Goal: Task Accomplishment & Management: Manage account settings

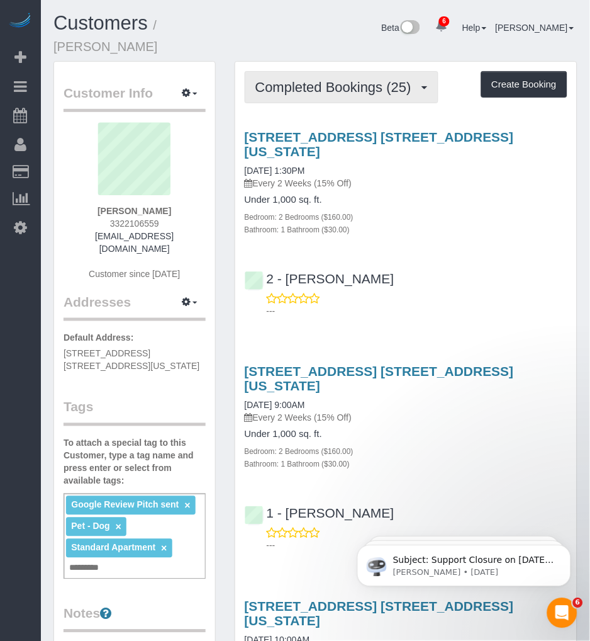
click at [344, 79] on span "Completed Bookings (25)" at bounding box center [337, 87] width 162 height 16
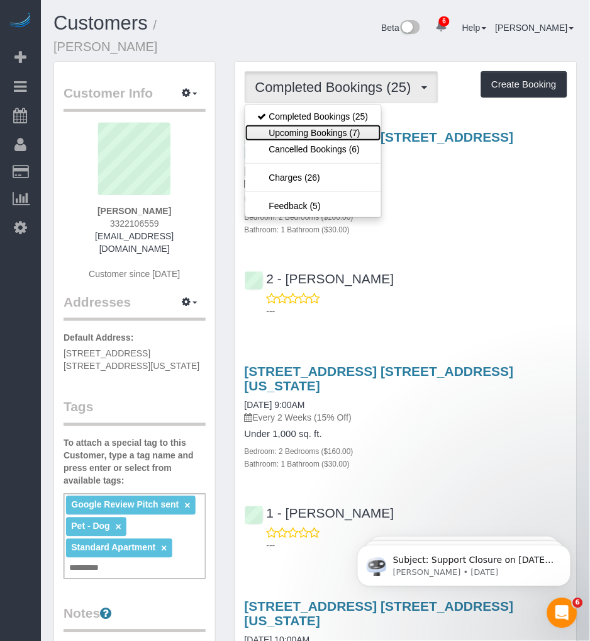
click at [313, 125] on link "Upcoming Bookings (7)" at bounding box center [313, 133] width 136 height 16
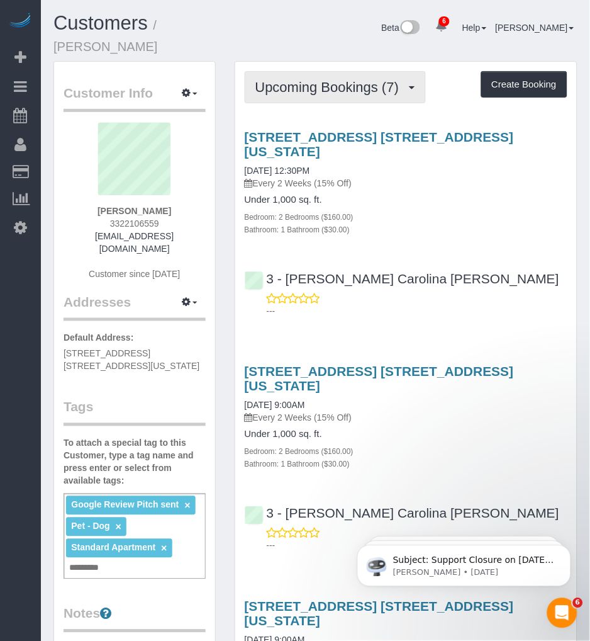
click at [336, 79] on span "Upcoming Bookings (7)" at bounding box center [331, 87] width 150 height 16
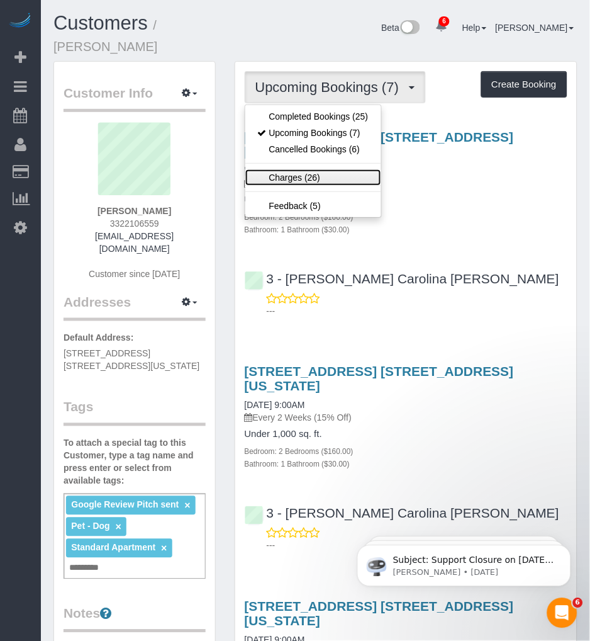
click at [300, 169] on link "Charges (26)" at bounding box center [313, 177] width 136 height 16
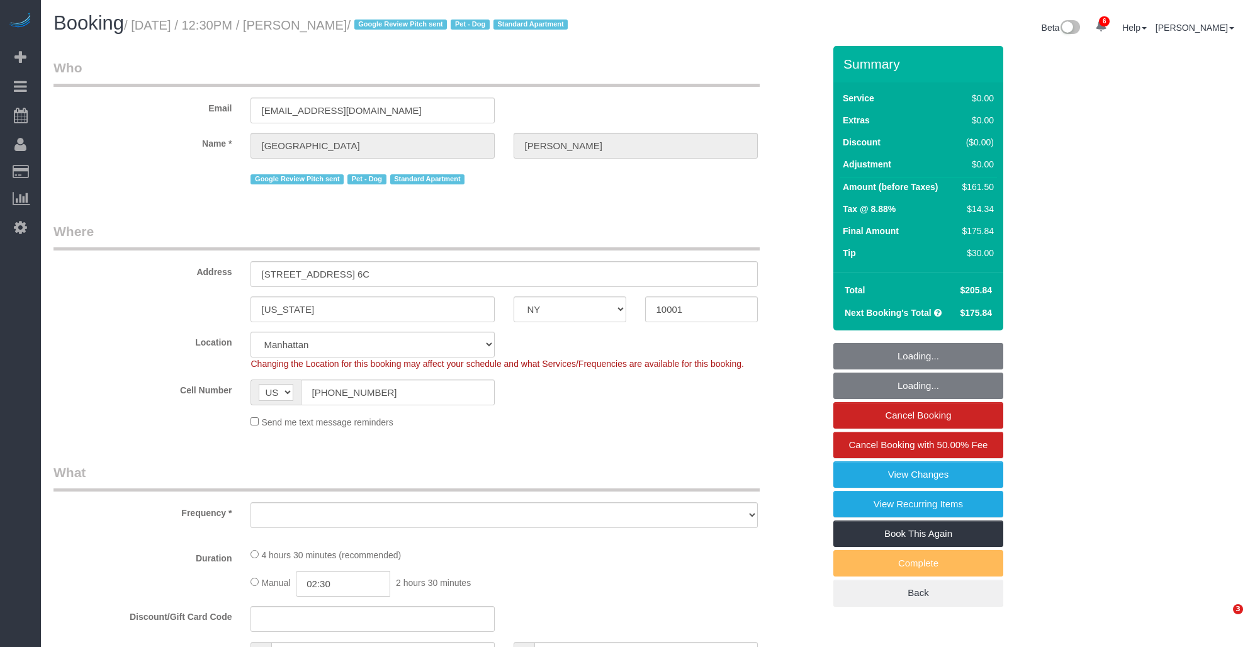
select select "NY"
select select "string:stripe-pm_1Oe5Vq4VGloSiKo7A6D1LOqR"
select select "number:57"
select select "number:75"
select select "number:13"
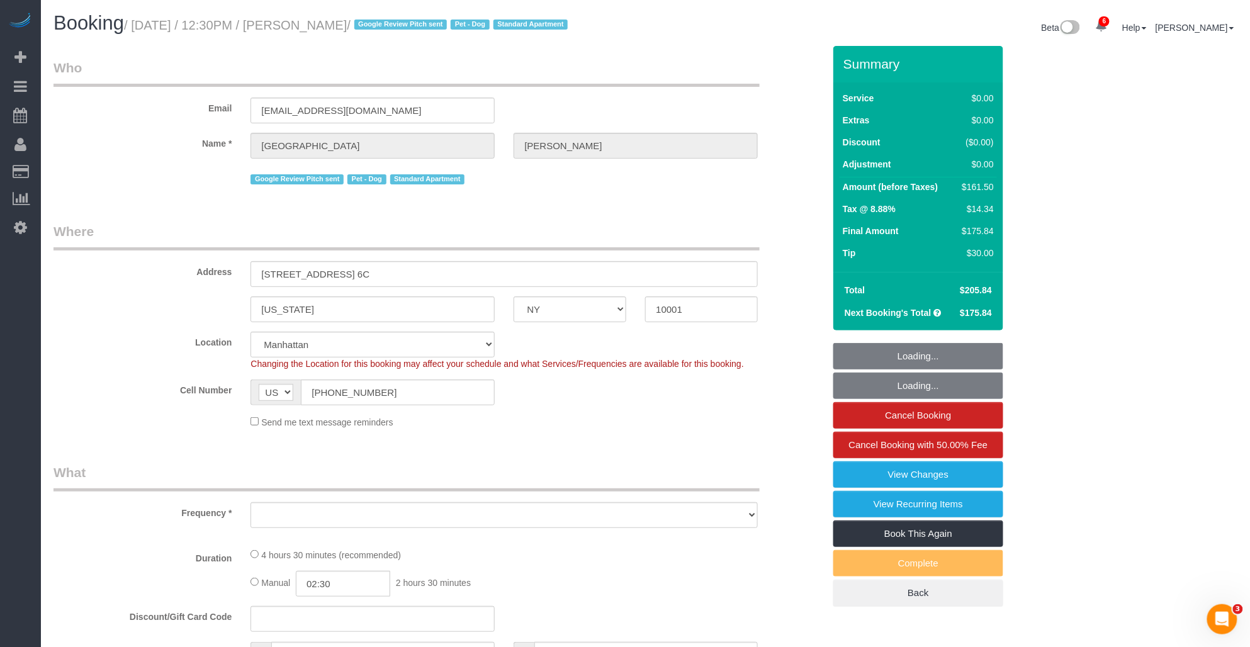
select select "number:6"
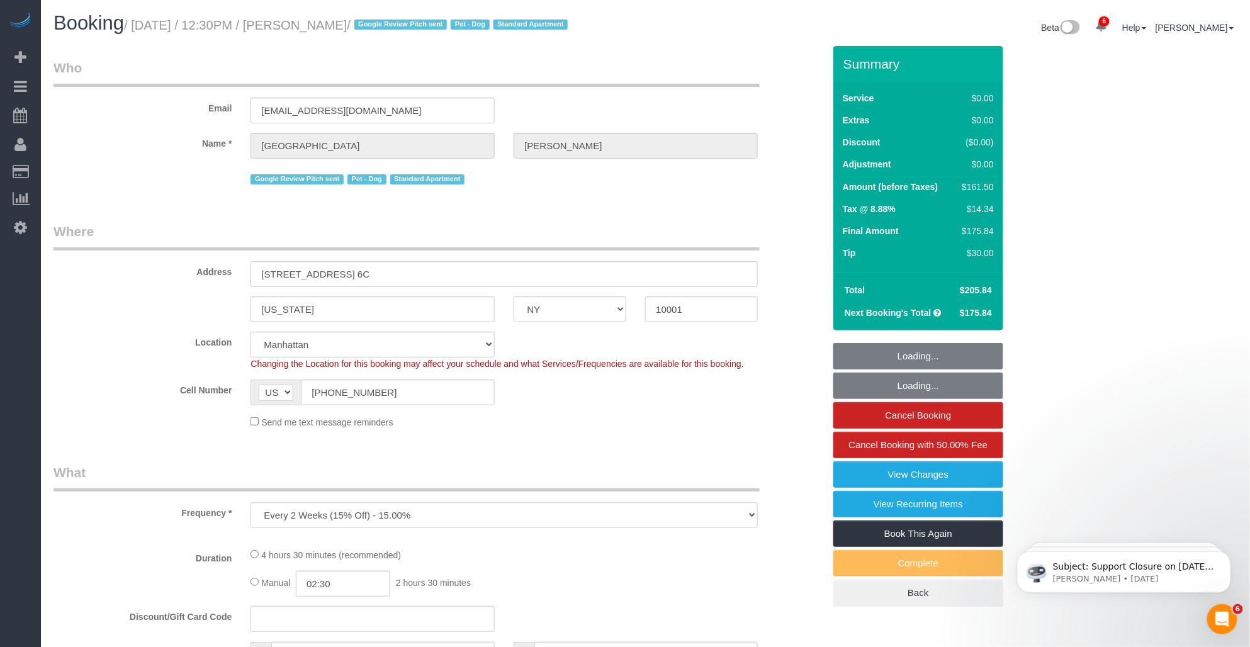
select select "object:962"
select select "2"
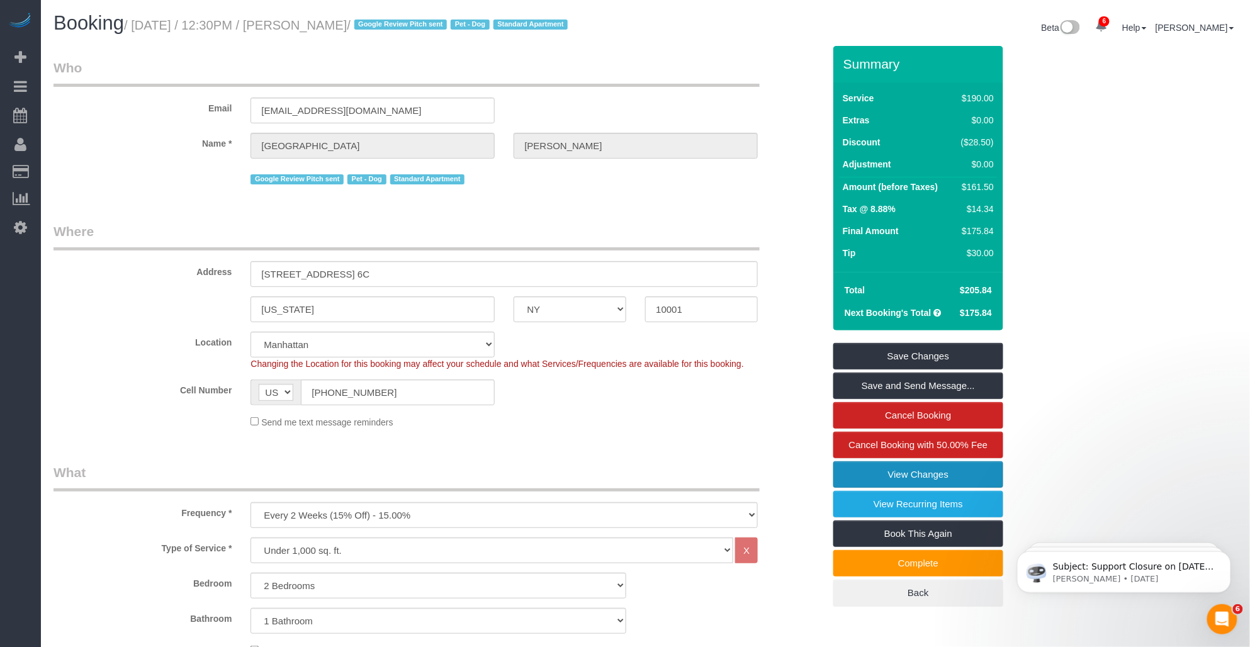
click at [876, 481] on link "View Changes" at bounding box center [918, 474] width 170 height 26
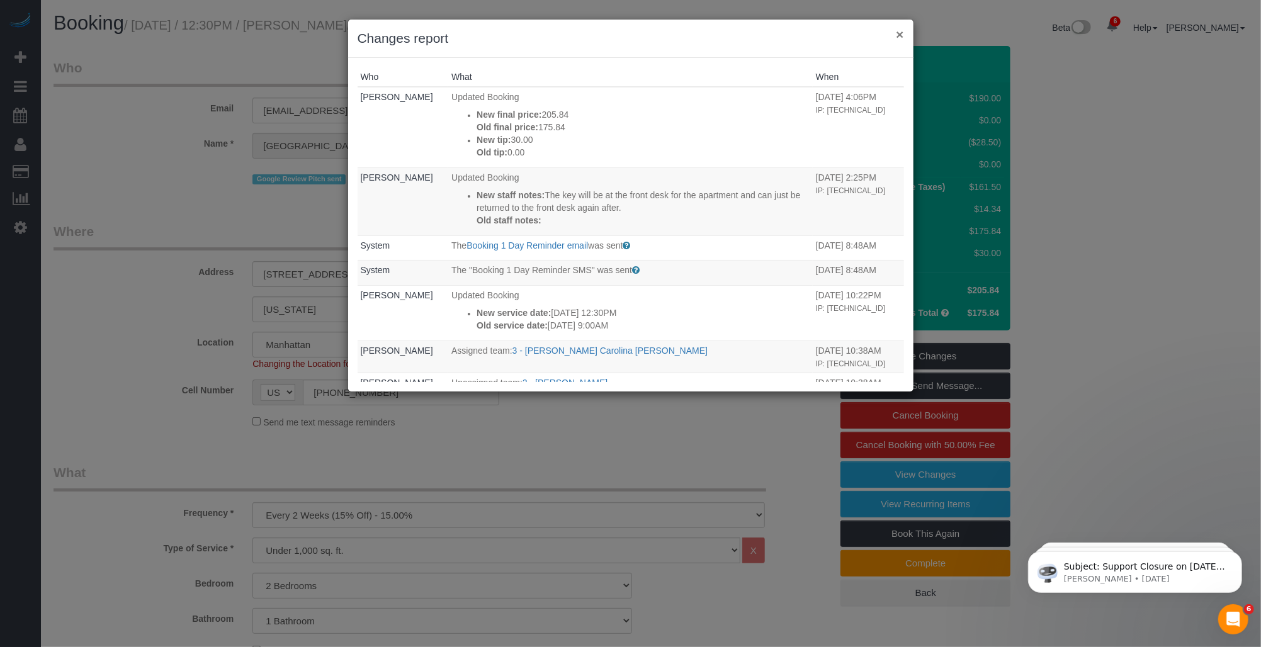
click at [896, 31] on button "×" at bounding box center [900, 34] width 8 height 13
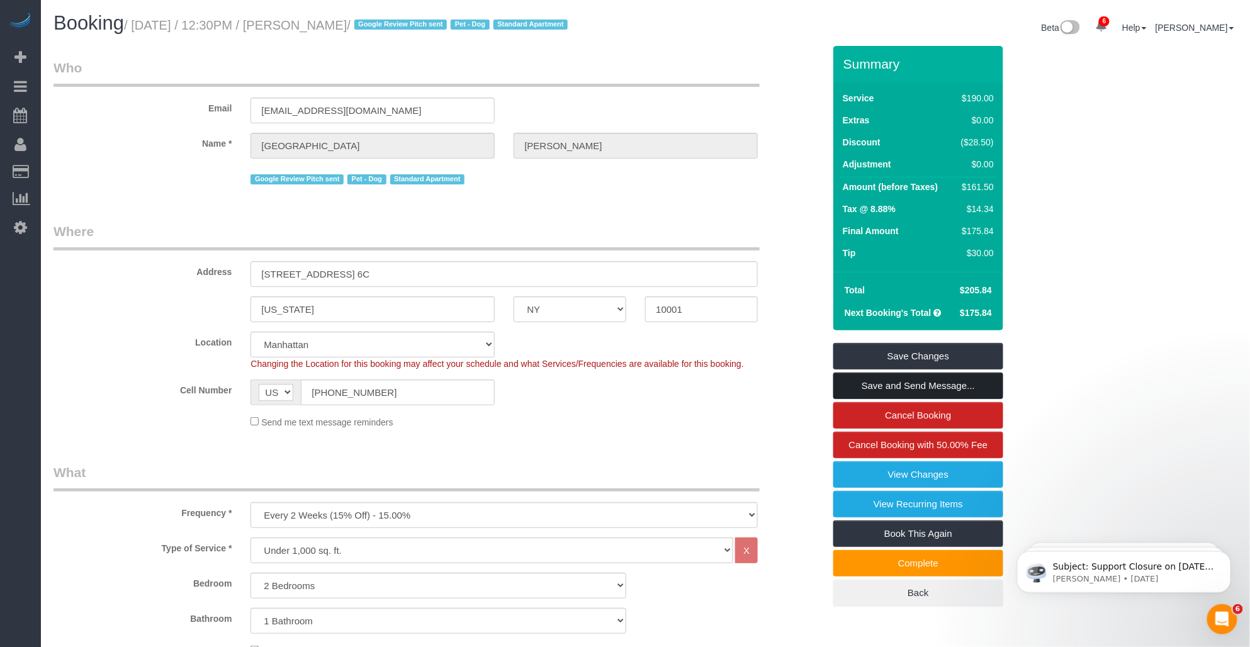
click at [899, 380] on link "Save and Send Message..." at bounding box center [918, 386] width 170 height 26
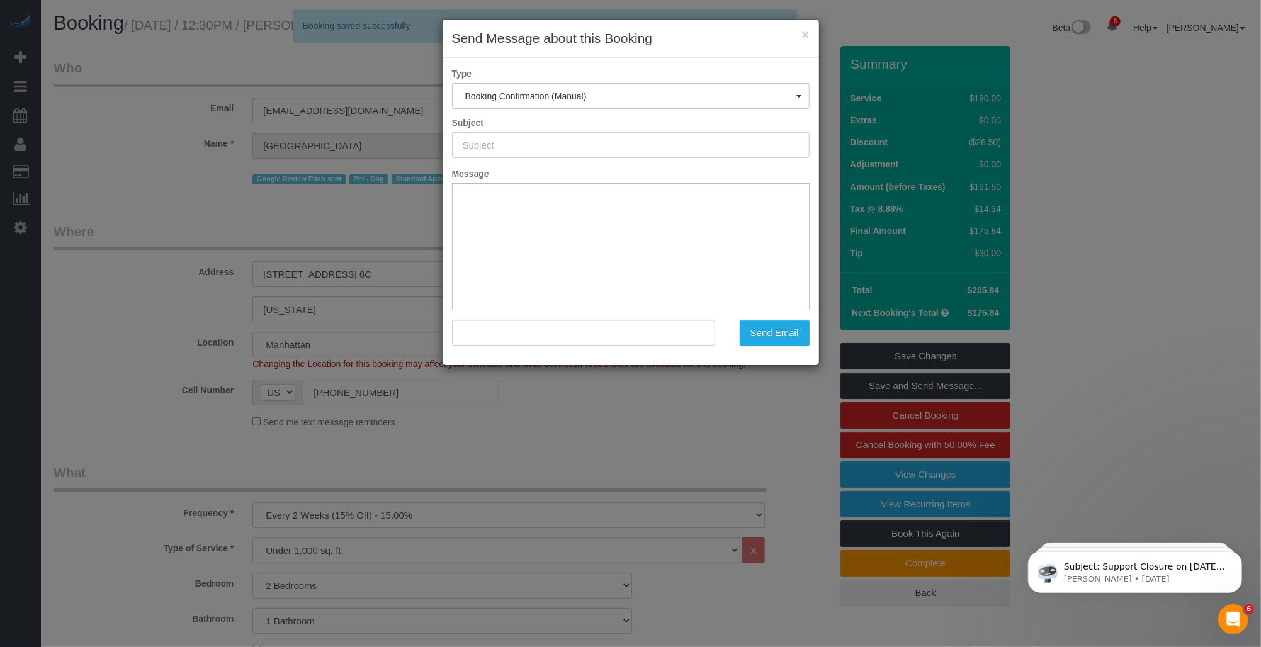
type input "Cleaning Confirmed for [DATE] 12:30pm"
type input ""[PERSON_NAME]" <[PERSON_NAME][EMAIL_ADDRESS][DOMAIN_NAME]>"
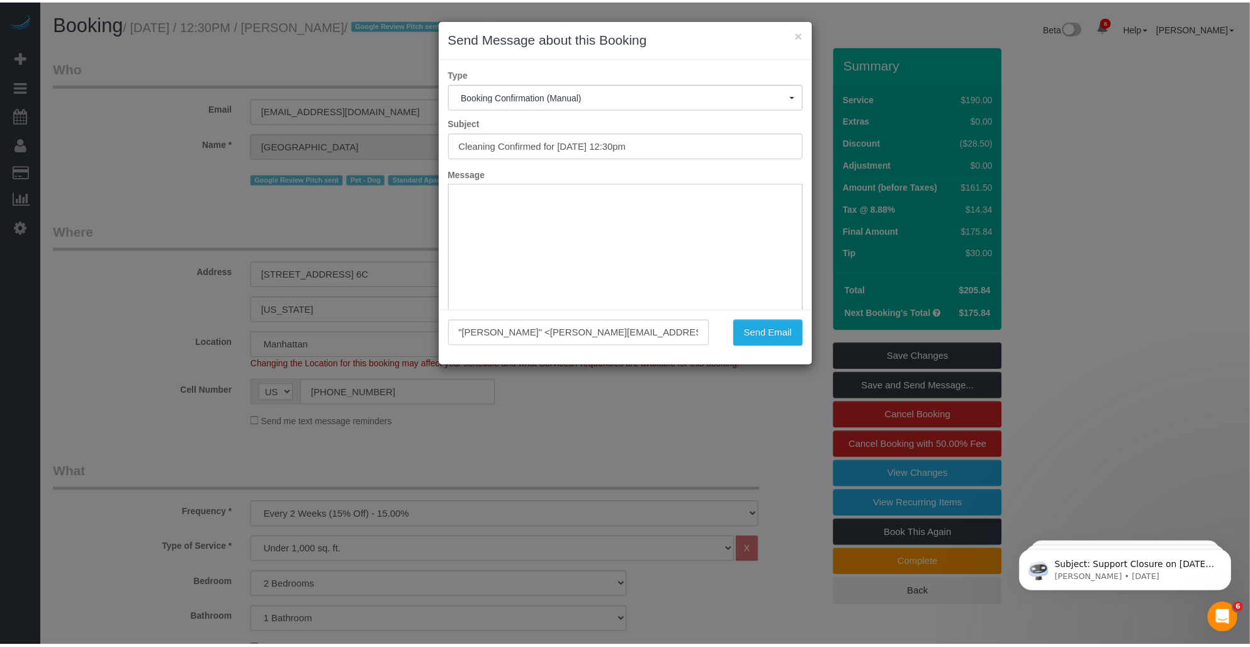
scroll to position [92, 0]
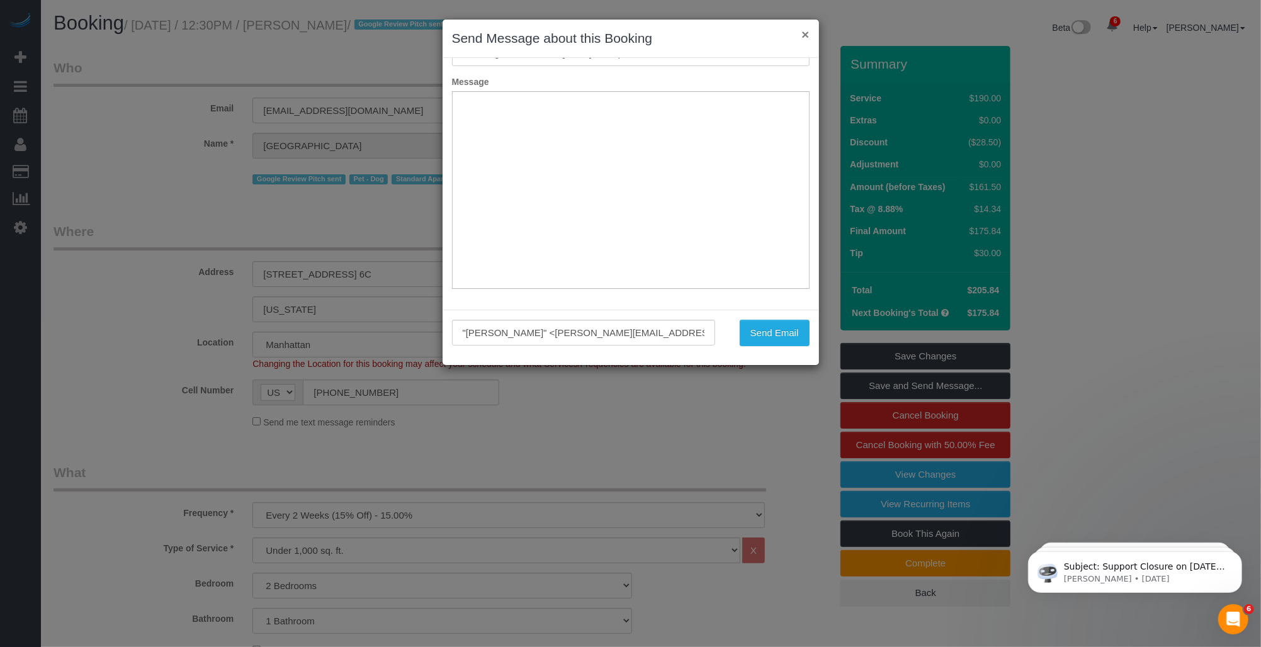
click at [808, 35] on button "×" at bounding box center [805, 34] width 8 height 13
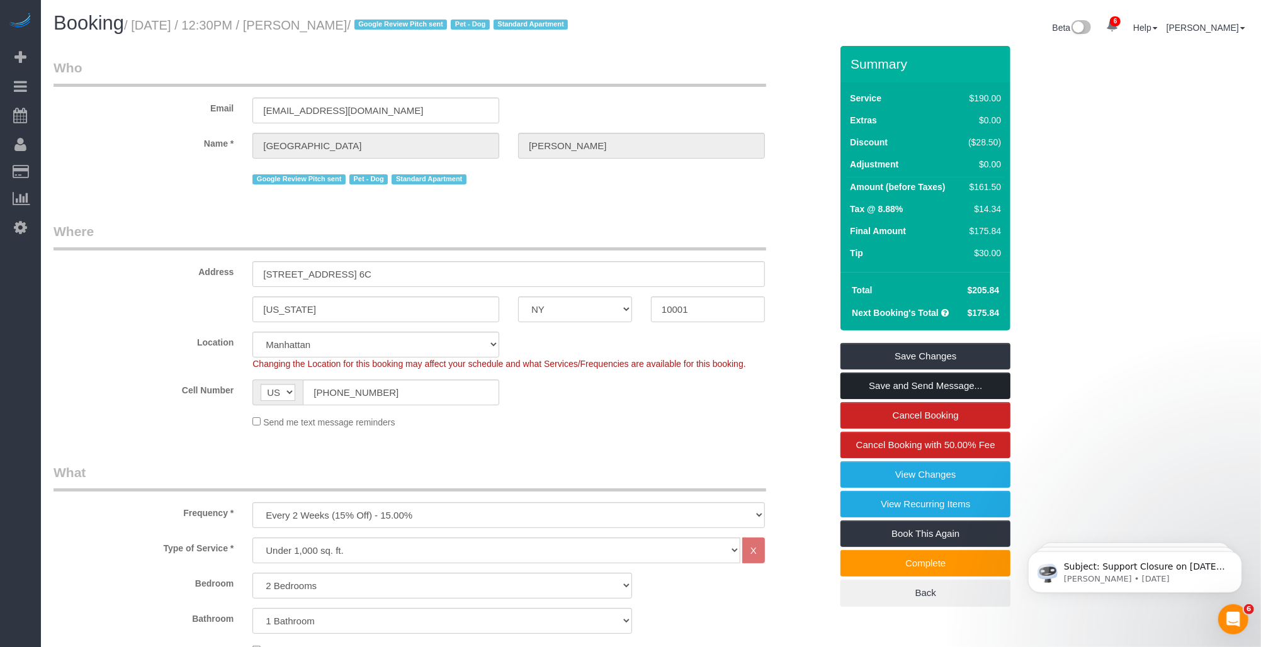
scroll to position [0, 0]
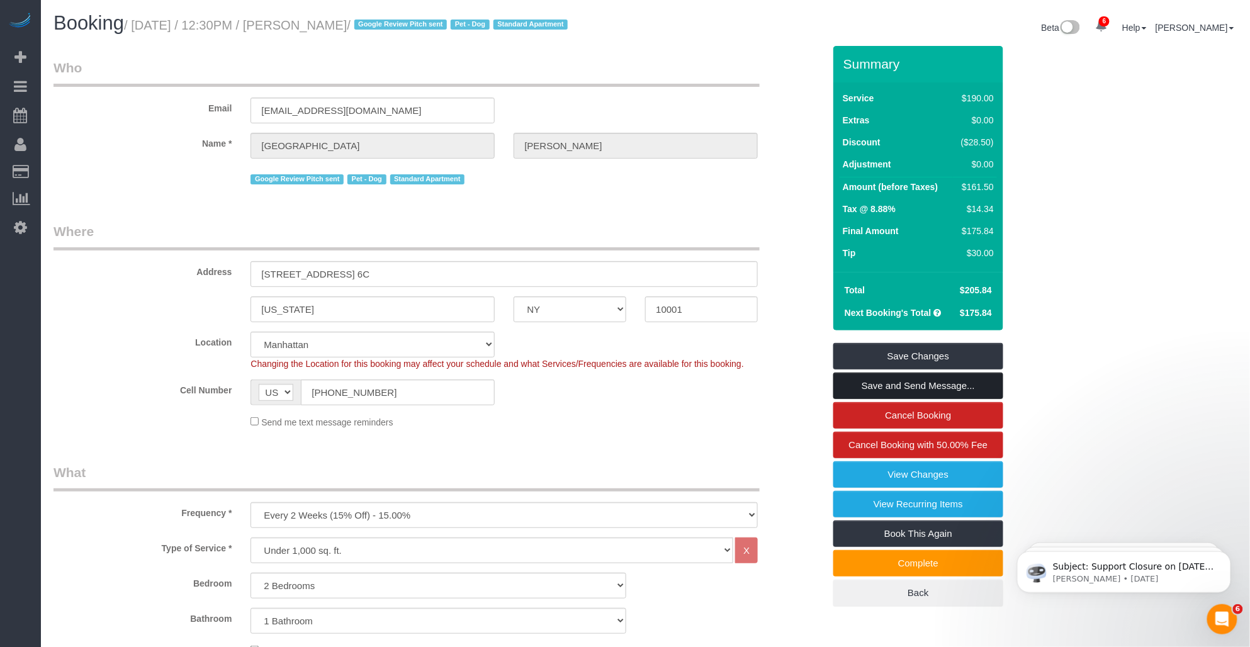
click at [869, 386] on link "Save and Send Message..." at bounding box center [918, 386] width 170 height 26
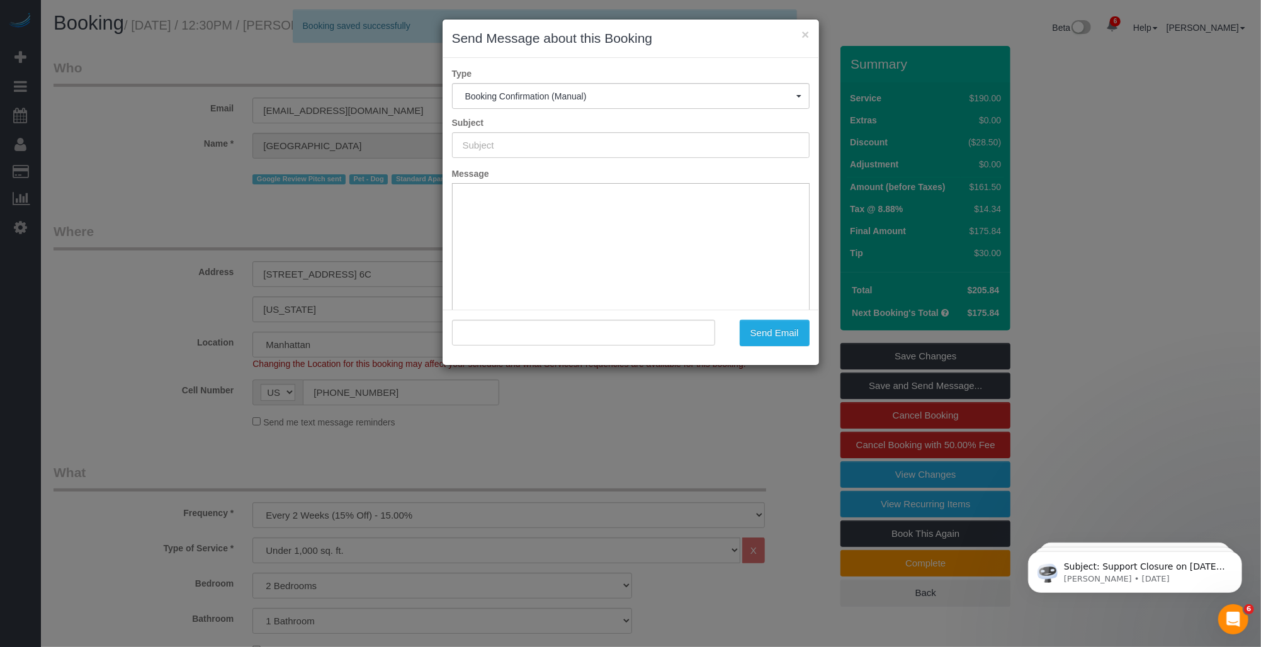
type input "Cleaning Confirmed for [DATE] 12:30pm"
type input ""[PERSON_NAME]" <[PERSON_NAME][EMAIL_ADDRESS][DOMAIN_NAME]>"
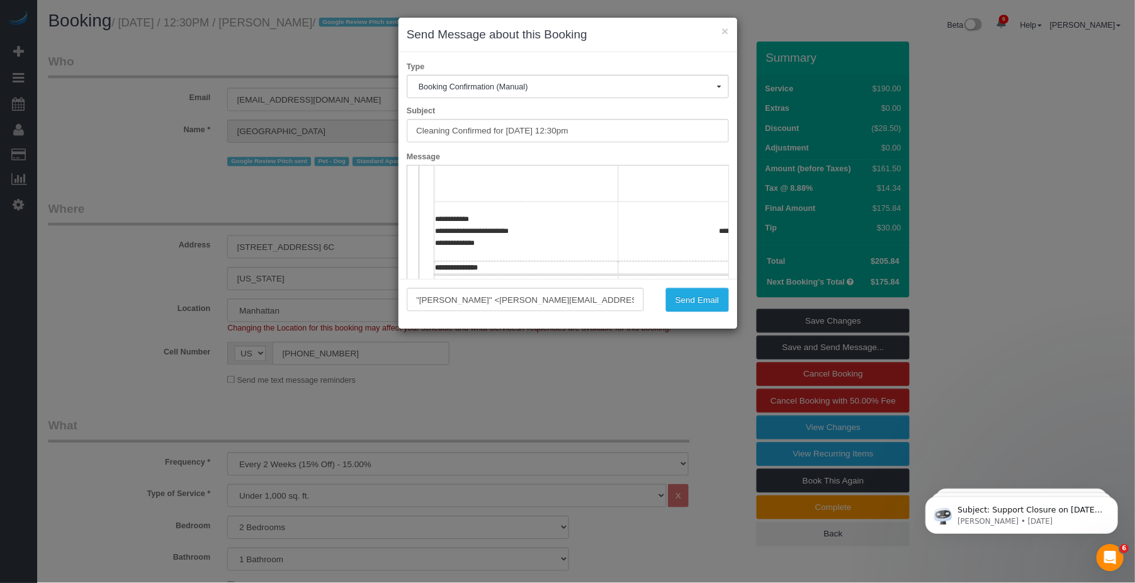
scroll to position [140, 0]
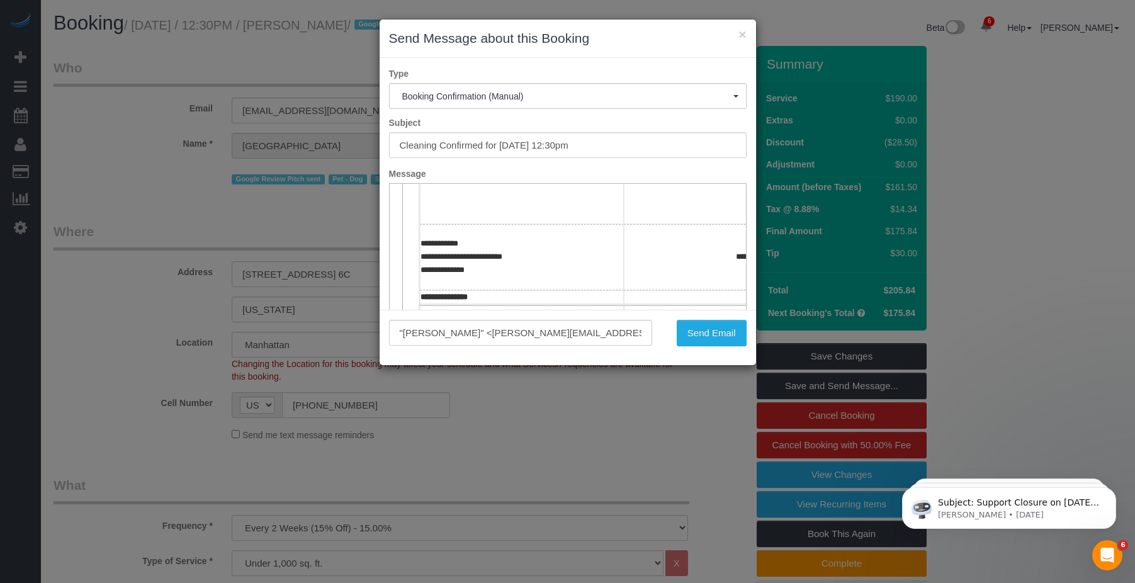
click at [627, 268] on td "**********" at bounding box center [725, 256] width 204 height 65
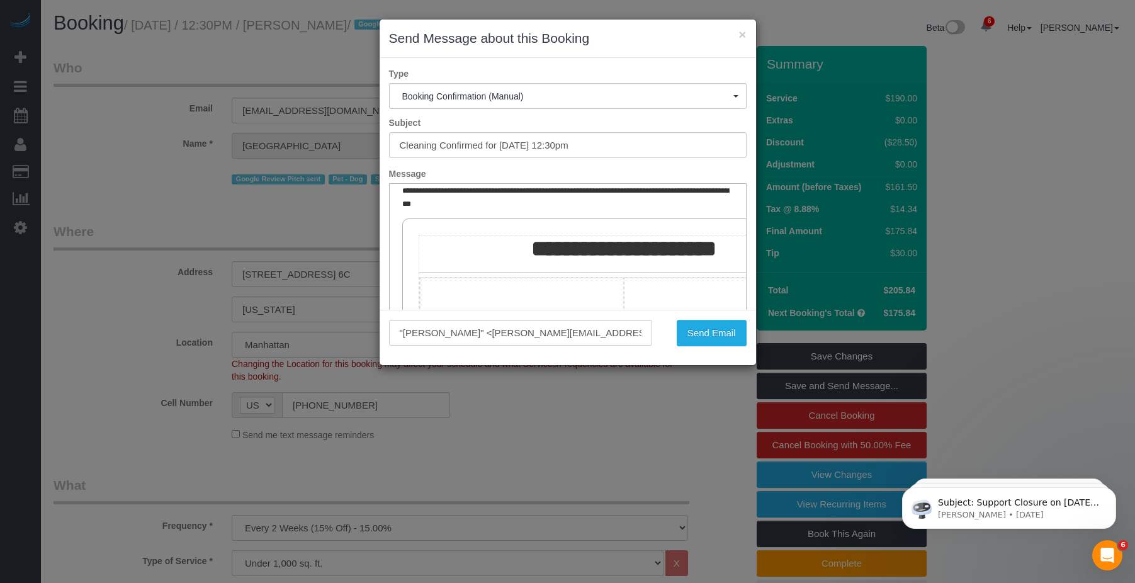
scroll to position [159, 0]
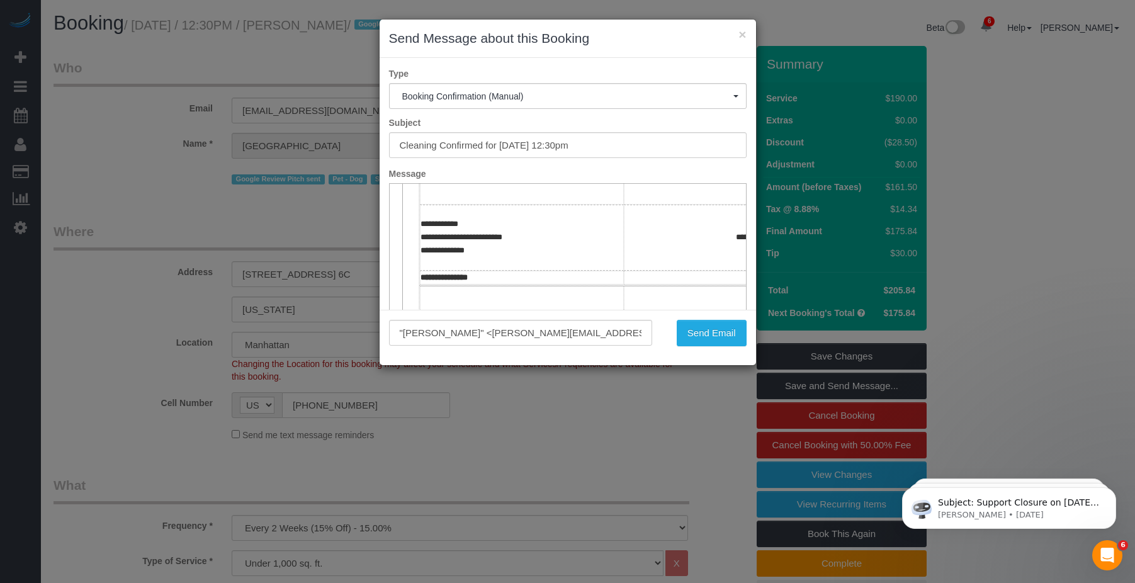
click at [716, 239] on td "**********" at bounding box center [725, 237] width 204 height 65
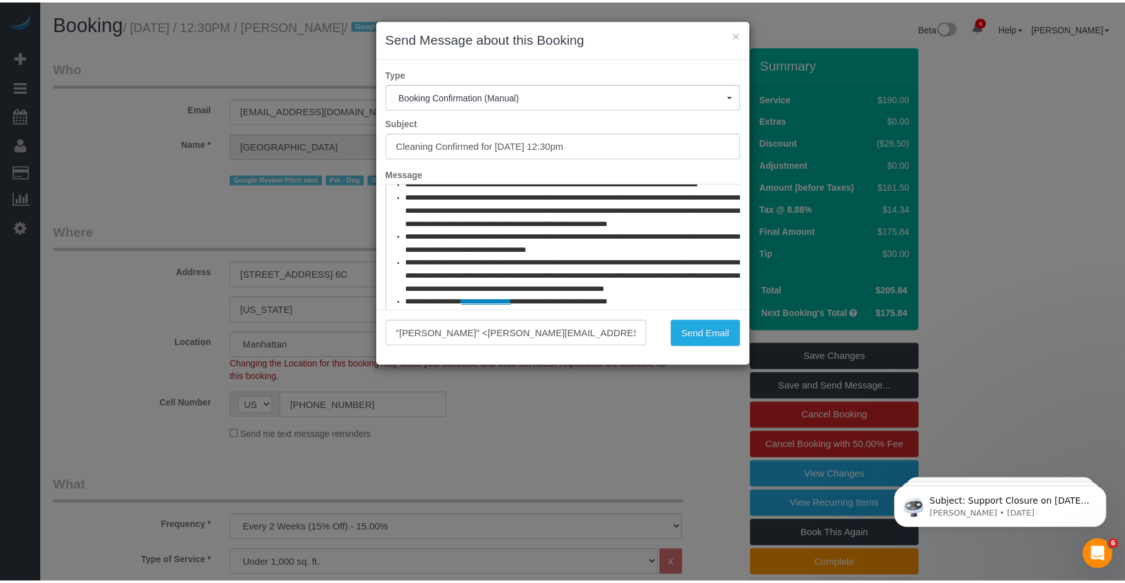
scroll to position [600, 31]
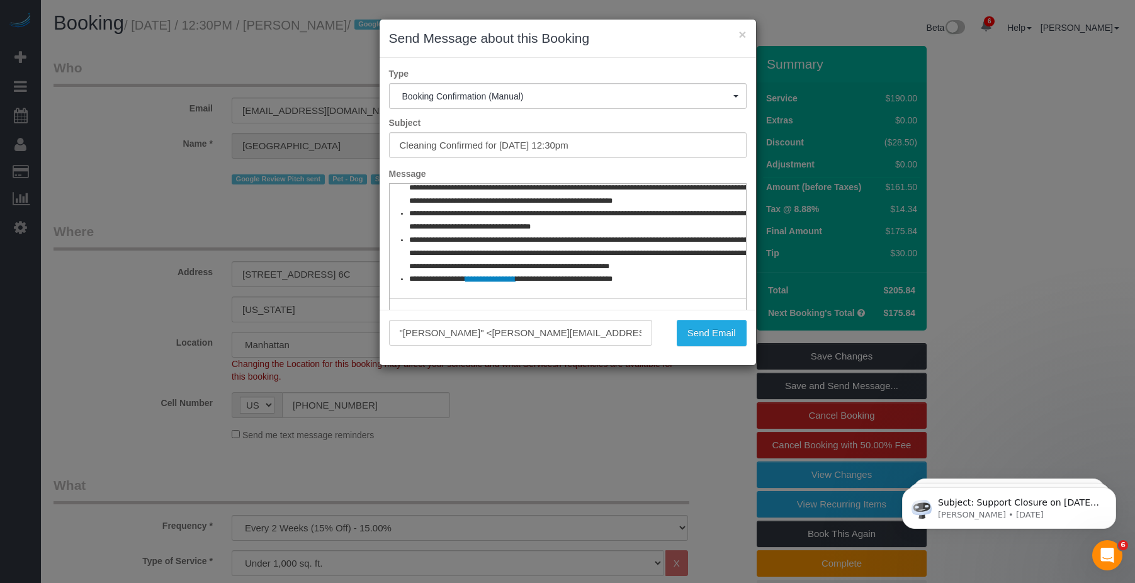
click at [740, 31] on button "×" at bounding box center [742, 34] width 8 height 13
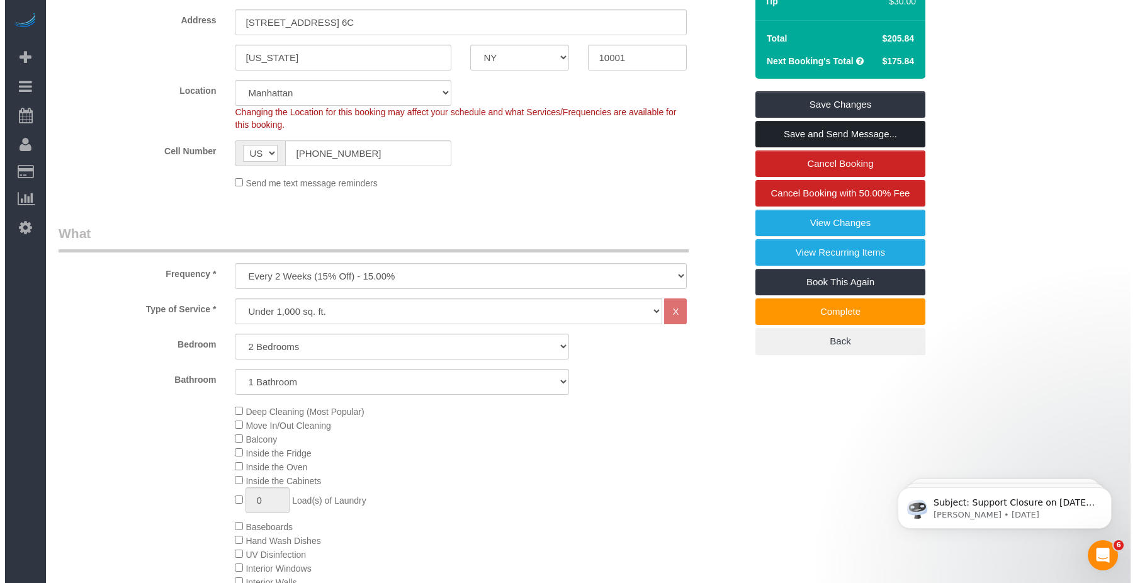
scroll to position [63, 0]
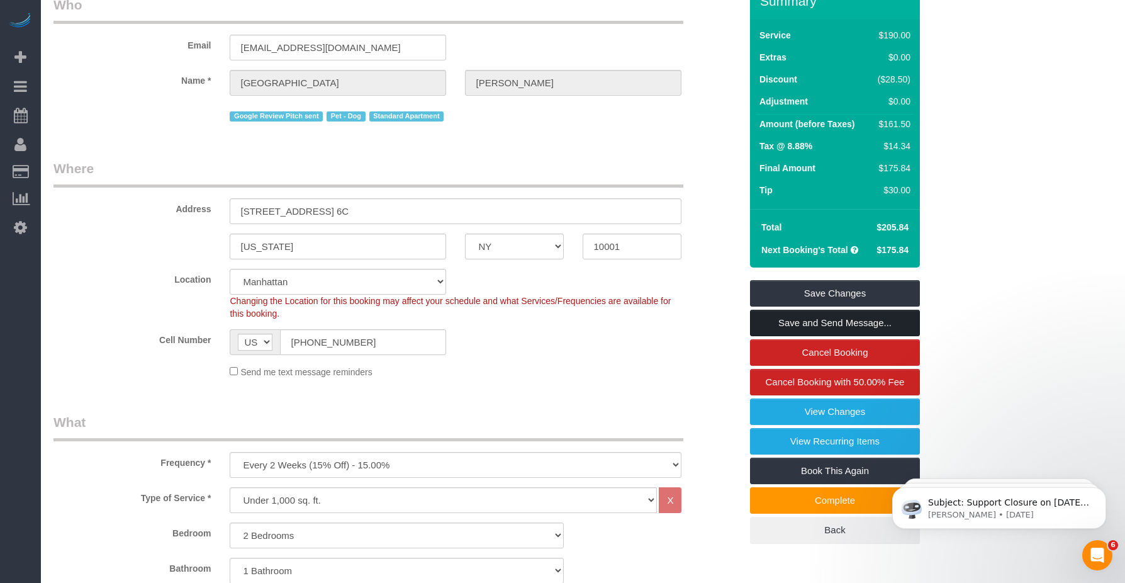
click at [773, 336] on link "Save and Send Message..." at bounding box center [835, 323] width 170 height 26
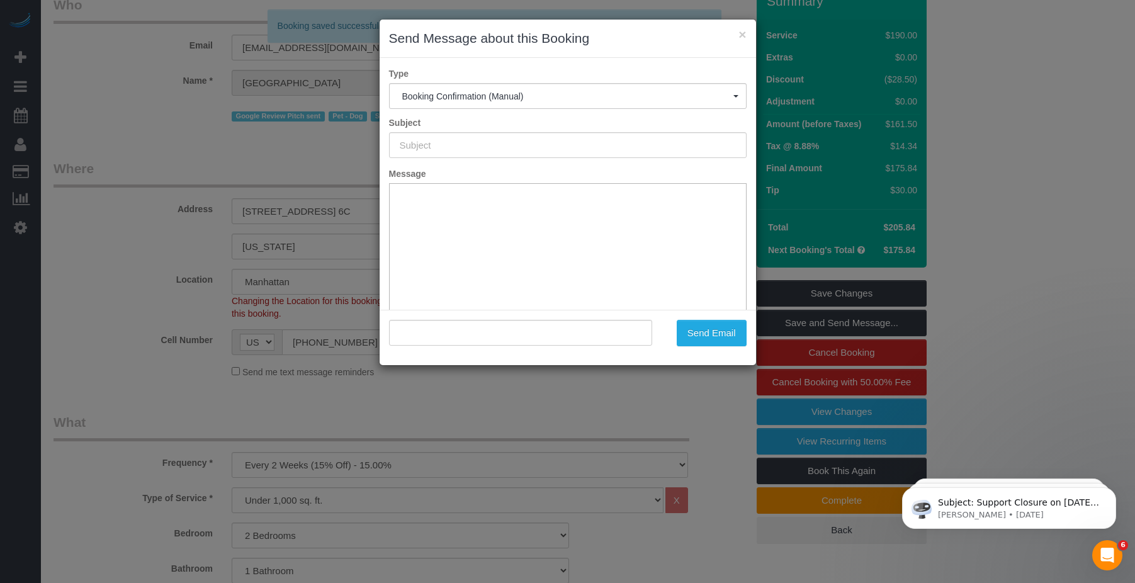
type input "Cleaning Confirmed for [DATE] 12:30pm"
type input ""[PERSON_NAME]" <[PERSON_NAME][EMAIL_ADDRESS][DOMAIN_NAME]>"
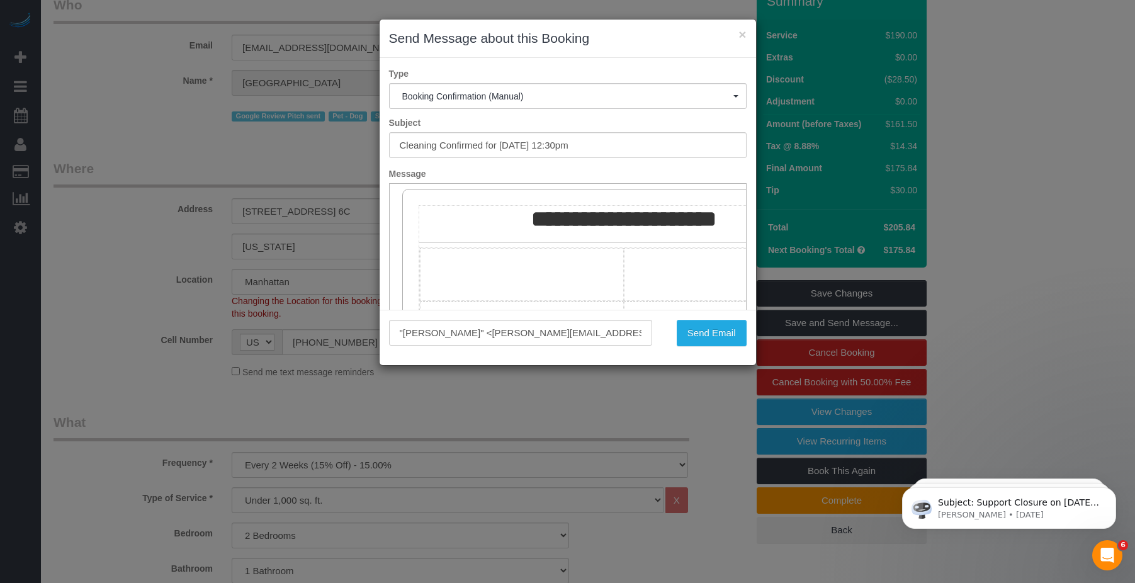
click at [694, 230] on strong "*******" at bounding box center [685, 219] width 62 height 23
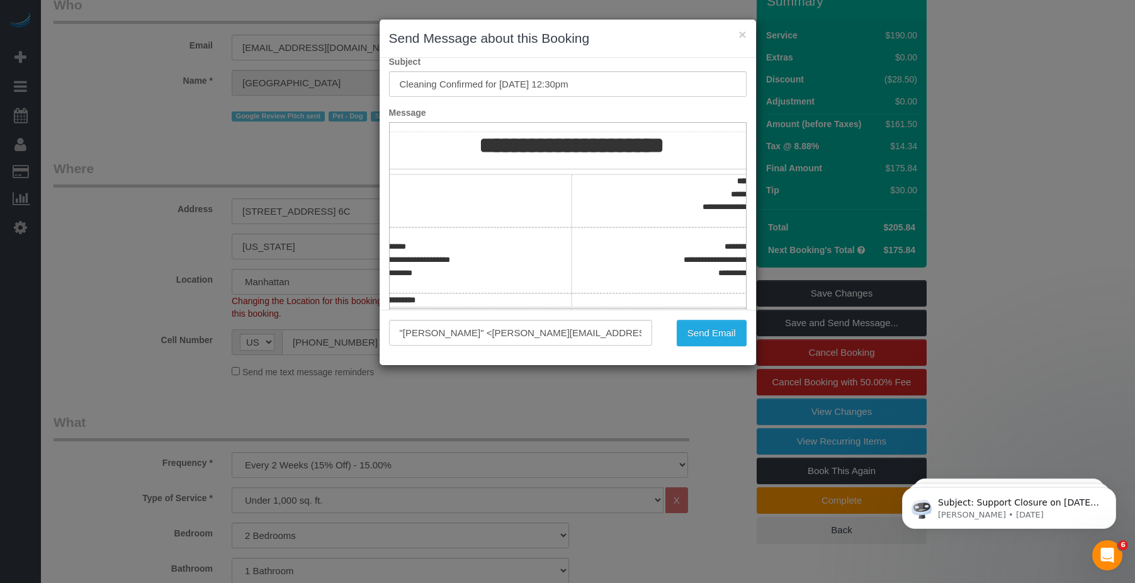
scroll to position [76, 64]
click at [707, 199] on td "**********" at bounding box center [662, 200] width 204 height 53
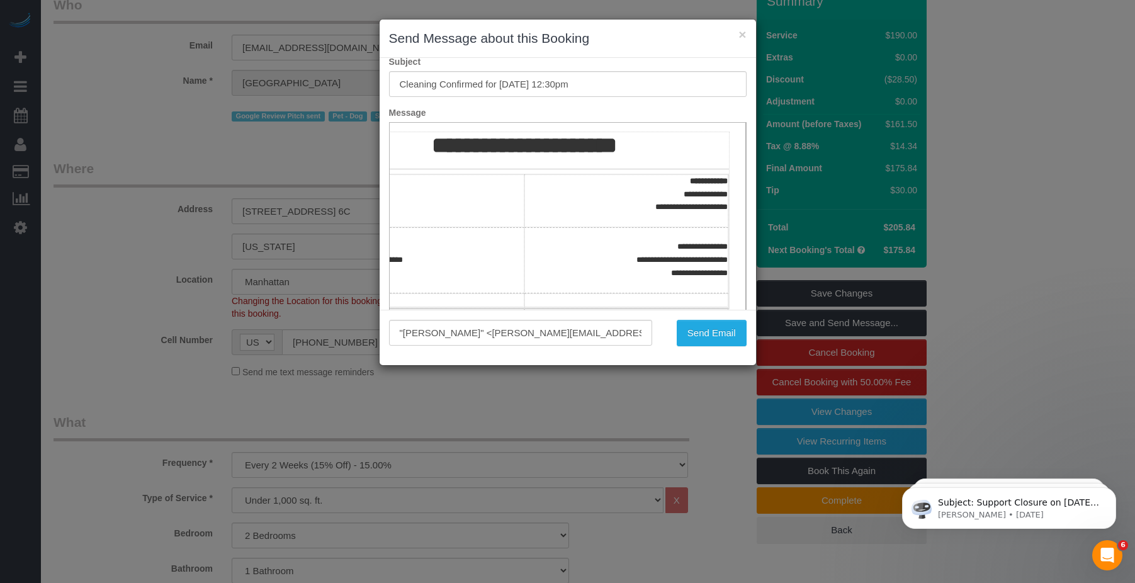
scroll to position [201, 100]
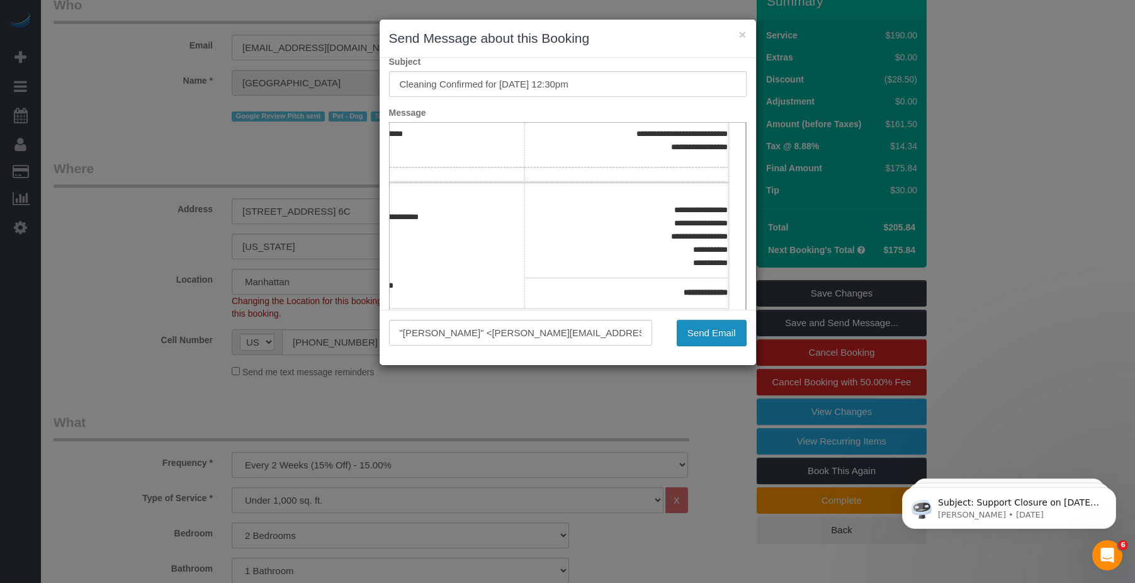
click at [708, 334] on button "Send Email" at bounding box center [712, 333] width 70 height 26
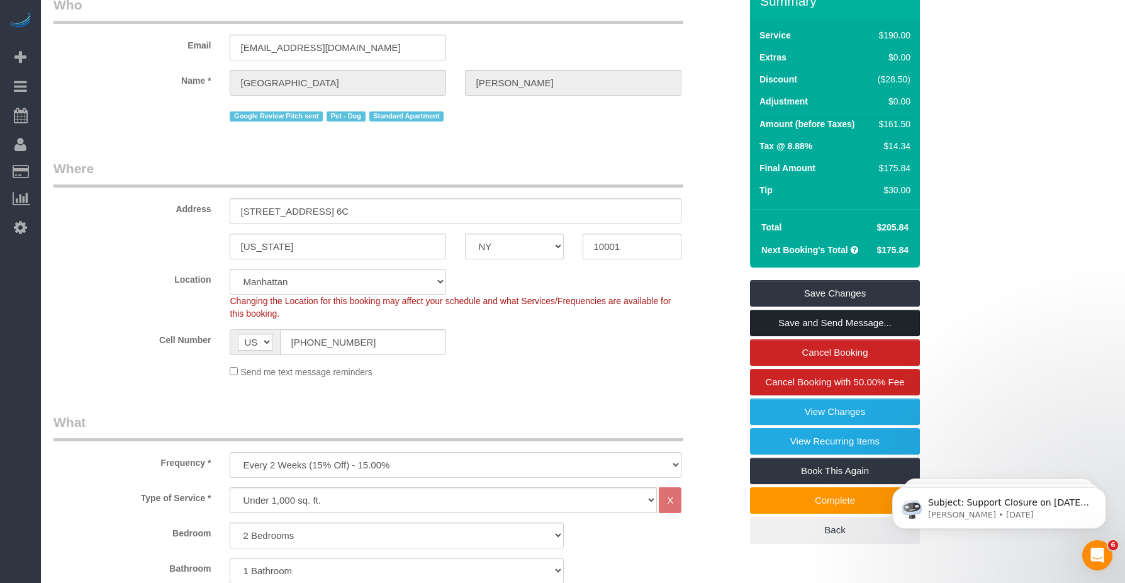
scroll to position [0, 0]
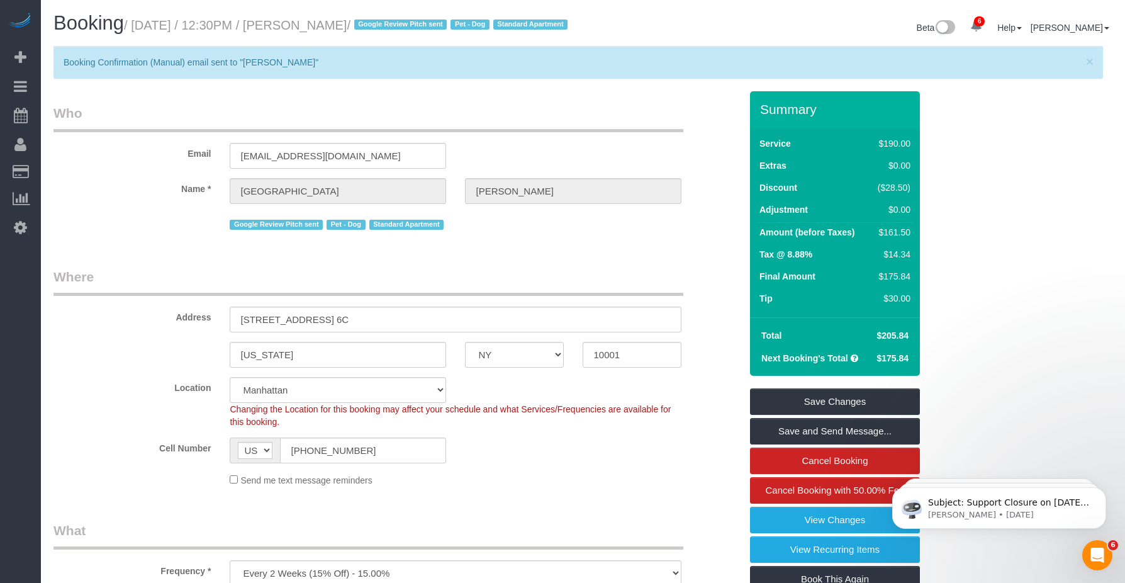
drag, startPoint x: 304, startPoint y: 23, endPoint x: 379, endPoint y: 26, distance: 74.9
click at [379, 26] on small "/ [DATE] / 12:30PM / [PERSON_NAME] / Google Review Pitch sent Pet - Dog Standar…" at bounding box center [347, 25] width 447 height 14
copy small "[PERSON_NAME]"
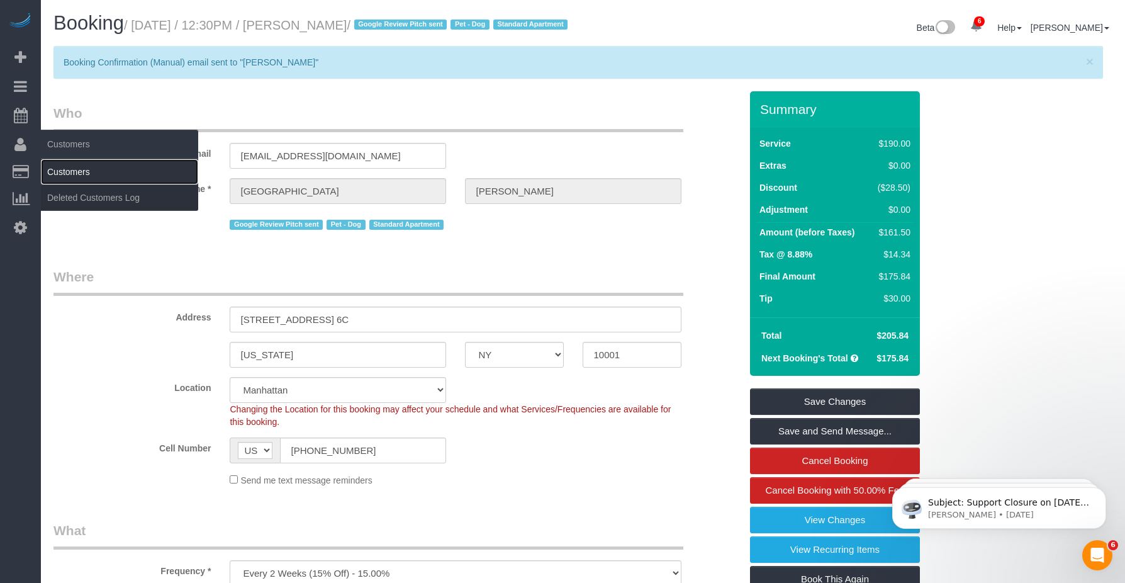
click at [60, 169] on link "Customers" at bounding box center [119, 171] width 157 height 25
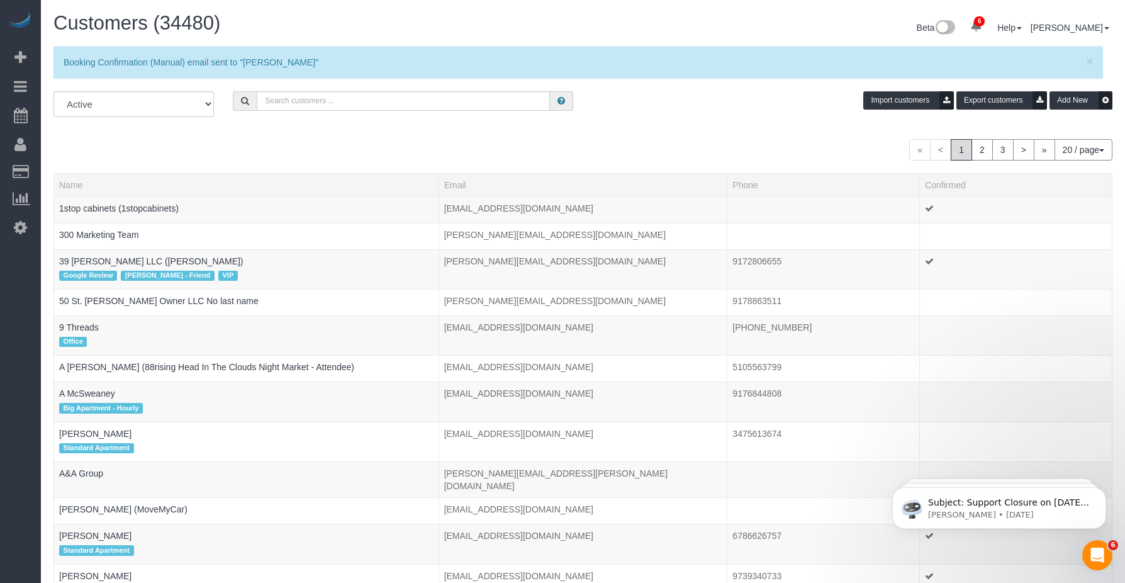
click at [1068, 152] on button "20 / page" at bounding box center [1084, 149] width 58 height 21
drag, startPoint x: 1036, startPoint y: 254, endPoint x: 1076, endPoint y: 227, distance: 48.5
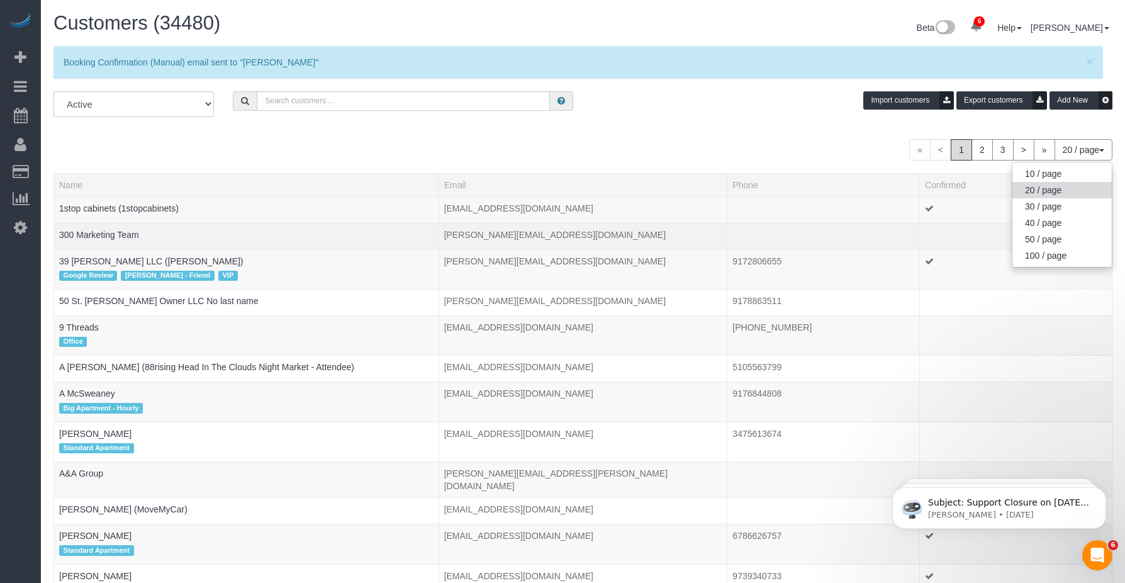
click at [1035, 254] on link "100 / page" at bounding box center [1062, 255] width 99 height 16
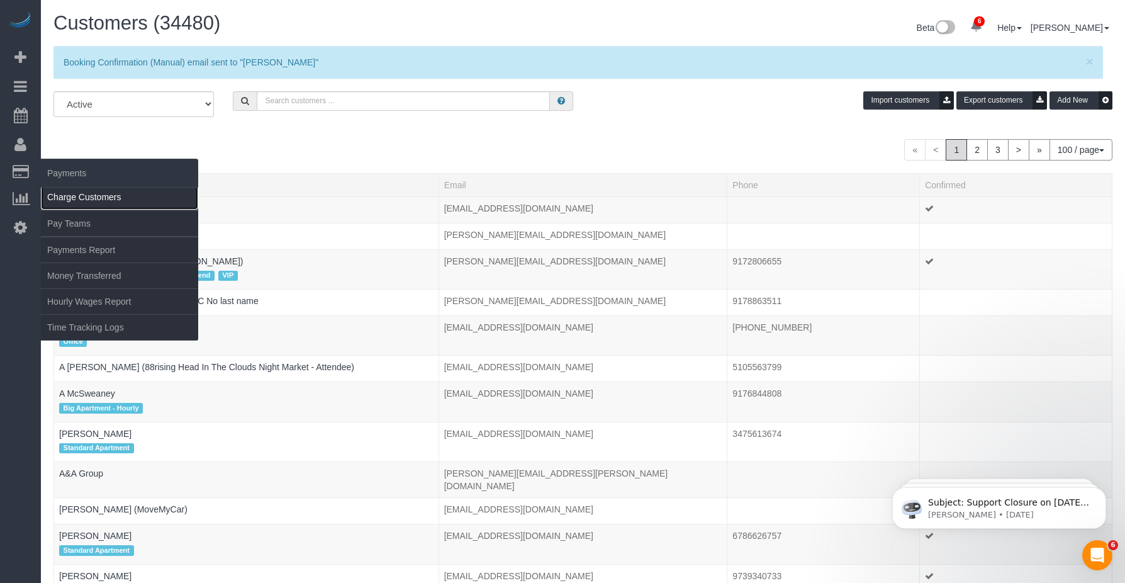
click at [79, 194] on link "Charge Customers" at bounding box center [119, 196] width 157 height 25
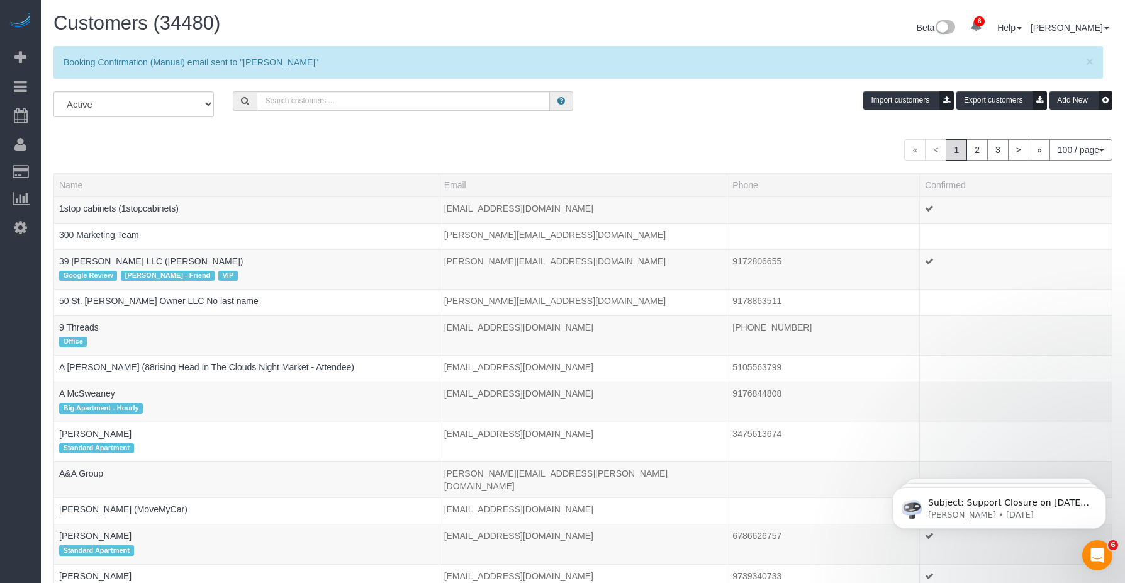
select select
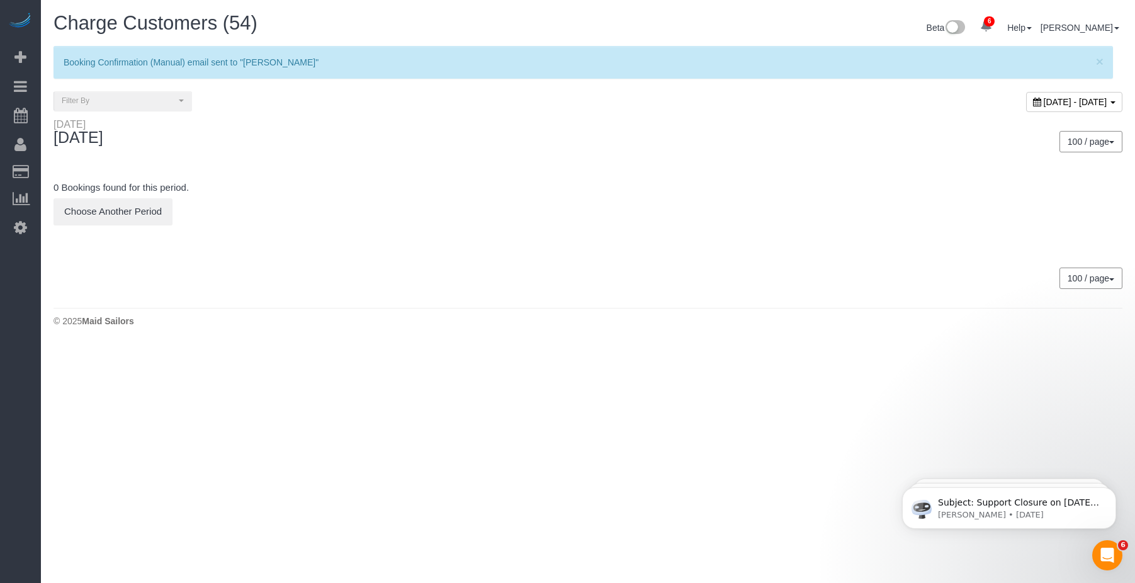
click at [1043, 99] on span "[DATE] - [DATE]" at bounding box center [1075, 102] width 64 height 10
type input "**********"
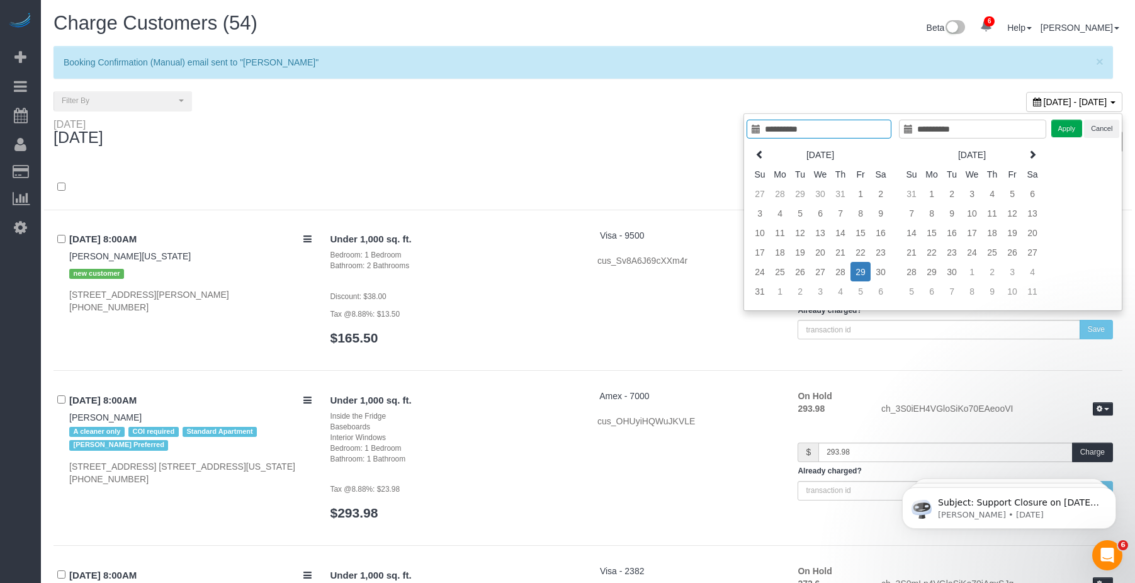
click at [860, 272] on td "29" at bounding box center [860, 272] width 20 height 20
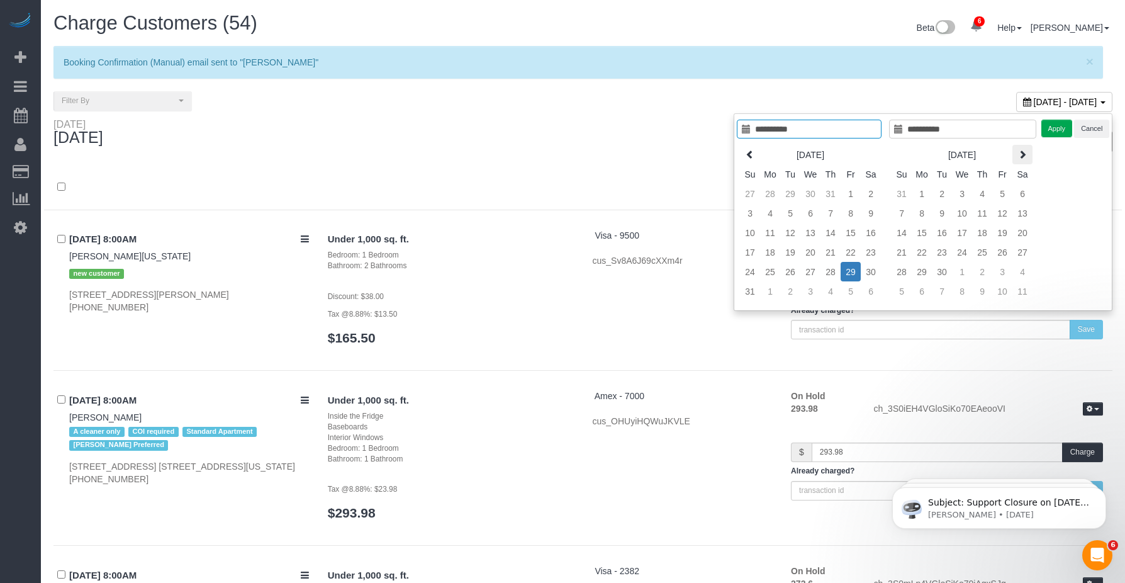
type input "**********"
drag, startPoint x: 1058, startPoint y: 123, endPoint x: 823, endPoint y: 121, distance: 234.8
click at [1058, 123] on button "Apply" at bounding box center [1057, 129] width 31 height 18
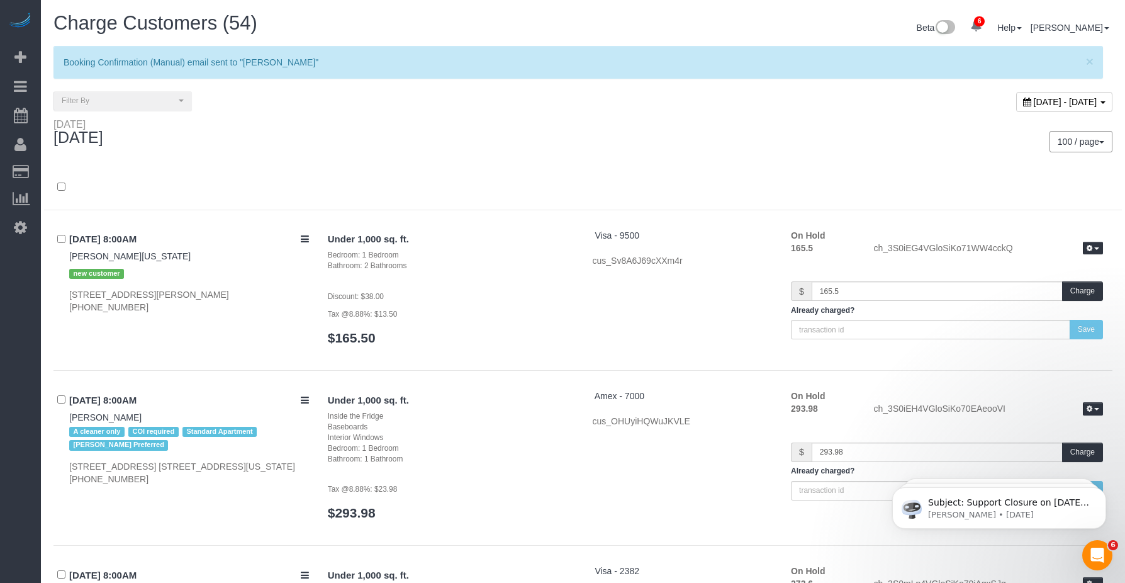
click at [826, 118] on div "100 / page 10 / page 20 / page 30 / page 40 / page 50 / page 100 / page" at bounding box center [852, 141] width 539 height 47
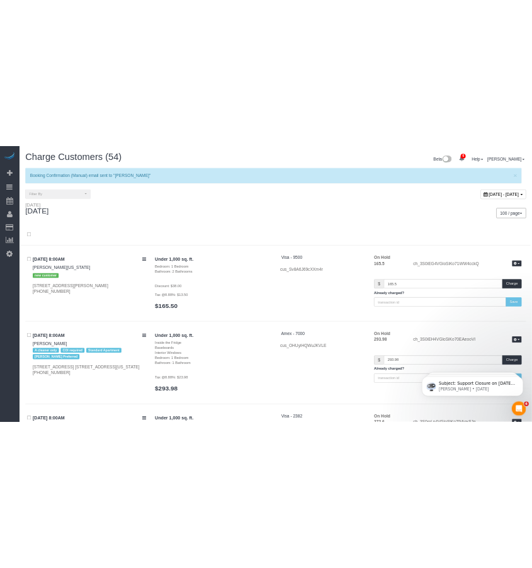
scroll to position [4951, 0]
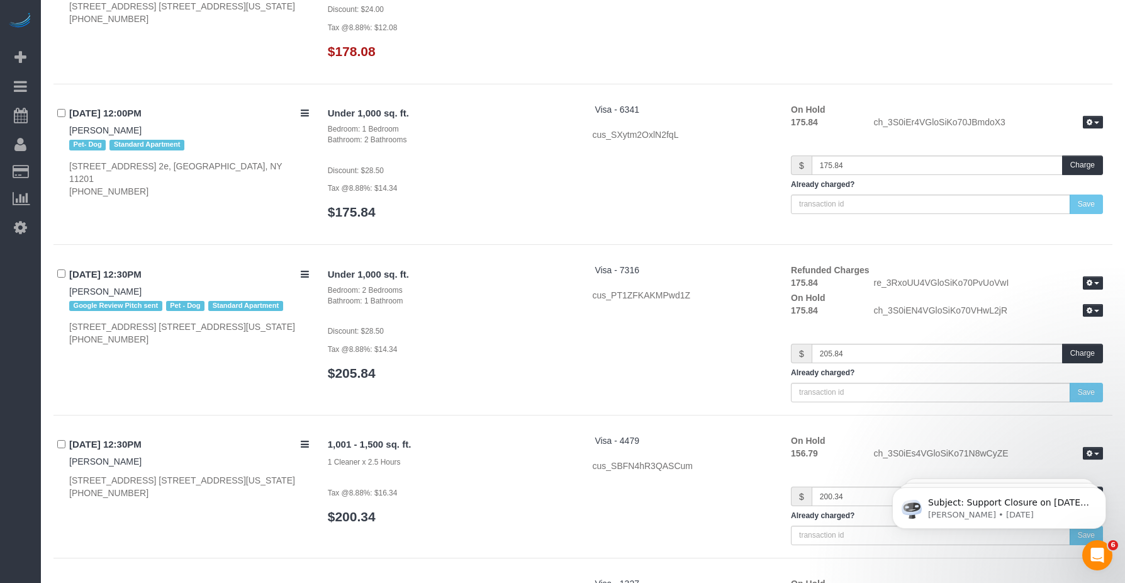
click at [614, 385] on div "Under 1,000 sq. ft. Bedroom: 2 Bedrooms Bathroom: 1 Bathroom Discount: $28.50 T…" at bounding box center [715, 333] width 794 height 138
click at [593, 382] on div "Under 1,000 sq. ft. Bedroom: 2 Bedrooms Bathroom: 1 Bathroom Discount: $28.50 T…" at bounding box center [715, 333] width 794 height 138
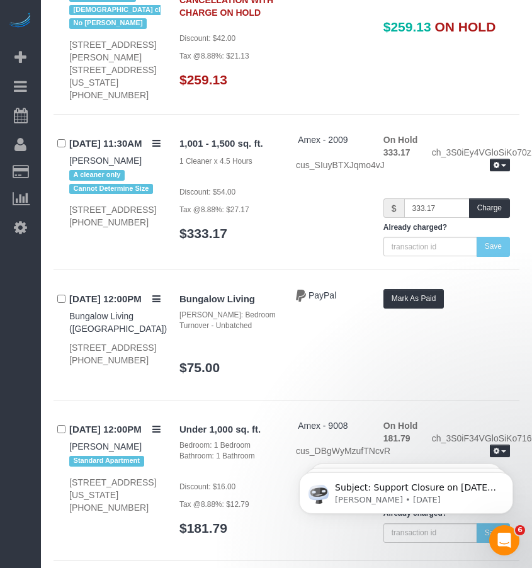
scroll to position [0, 0]
